Goal: Find specific page/section: Find specific page/section

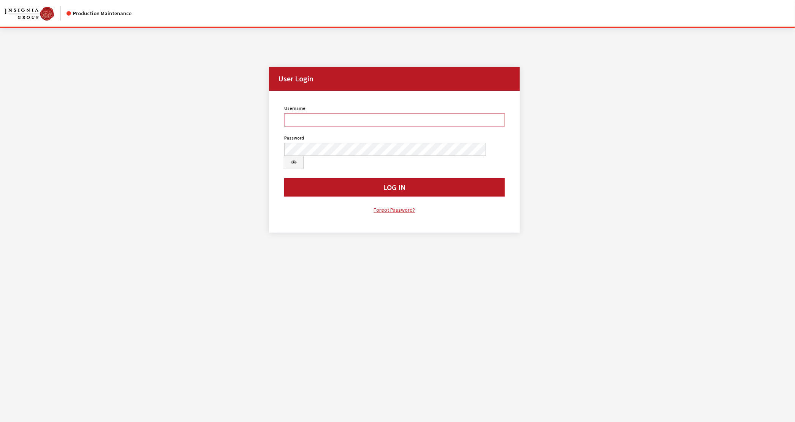
click at [414, 124] on input "Username" at bounding box center [394, 119] width 220 height 13
type input "jbrooks"
click at [284, 178] on button "Log In" at bounding box center [394, 187] width 220 height 18
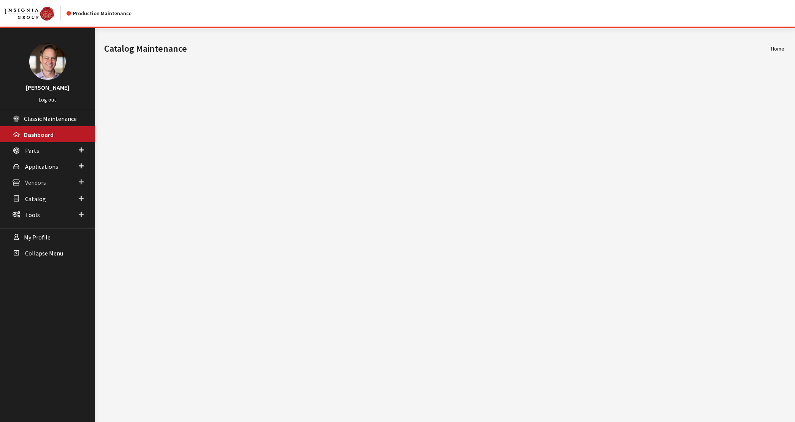
click at [36, 180] on span "Vendors" at bounding box center [35, 183] width 21 height 8
click at [44, 194] on link "Dealer Search" at bounding box center [47, 197] width 95 height 14
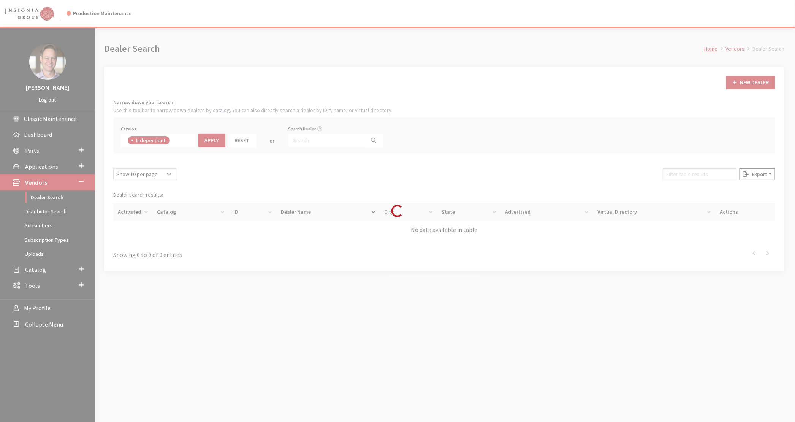
scroll to position [54, 0]
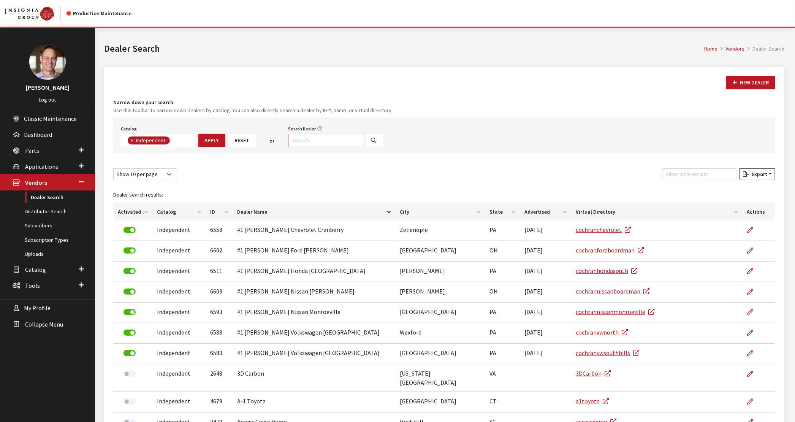
click at [304, 136] on input "Search Dealer" at bounding box center [327, 140] width 77 height 13
type input "[PERSON_NAME]"
select select
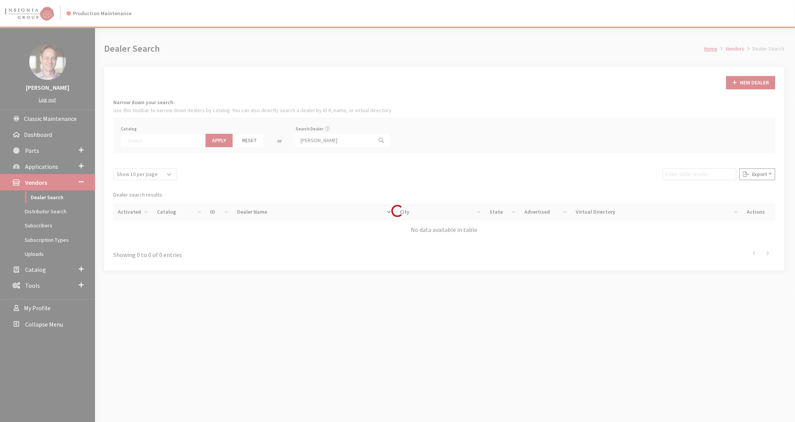
scroll to position [77, 0]
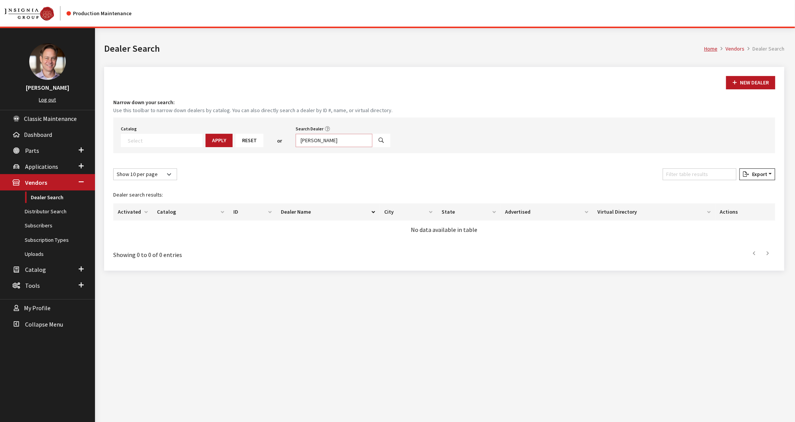
click at [305, 140] on input "[PERSON_NAME]" at bounding box center [334, 140] width 77 height 13
type input "teton"
select select
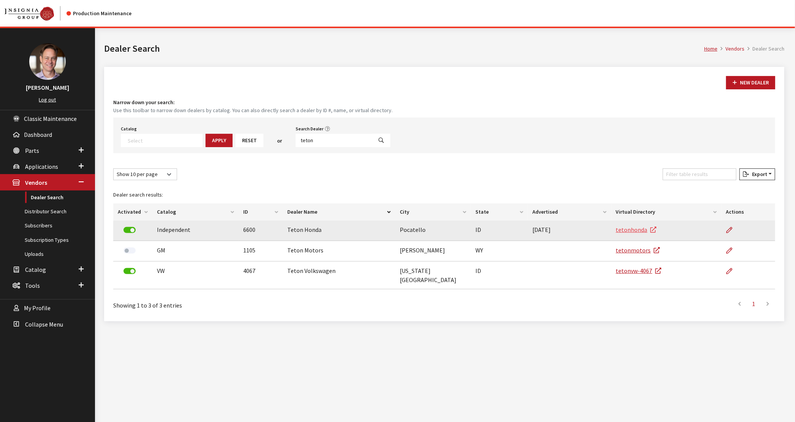
click at [632, 228] on link "tetonhonda" at bounding box center [636, 230] width 41 height 8
